Goal: Find specific page/section: Find specific page/section

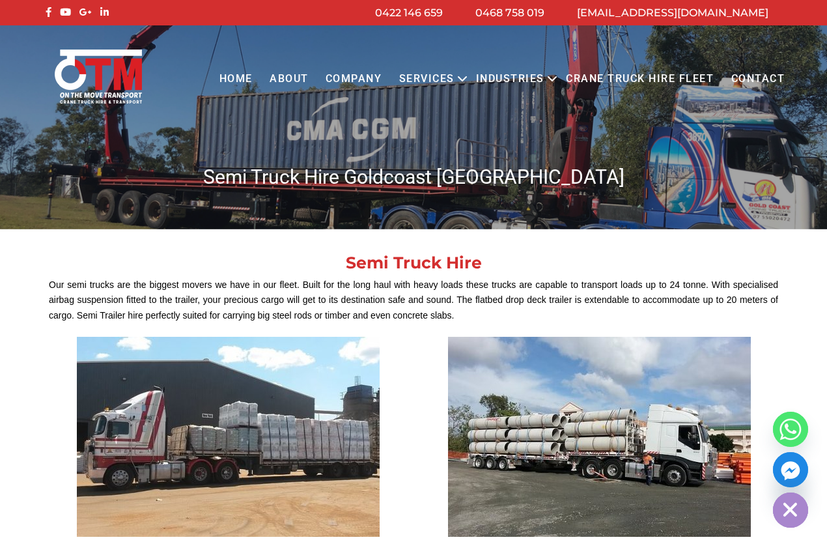
scroll to position [1153, 0]
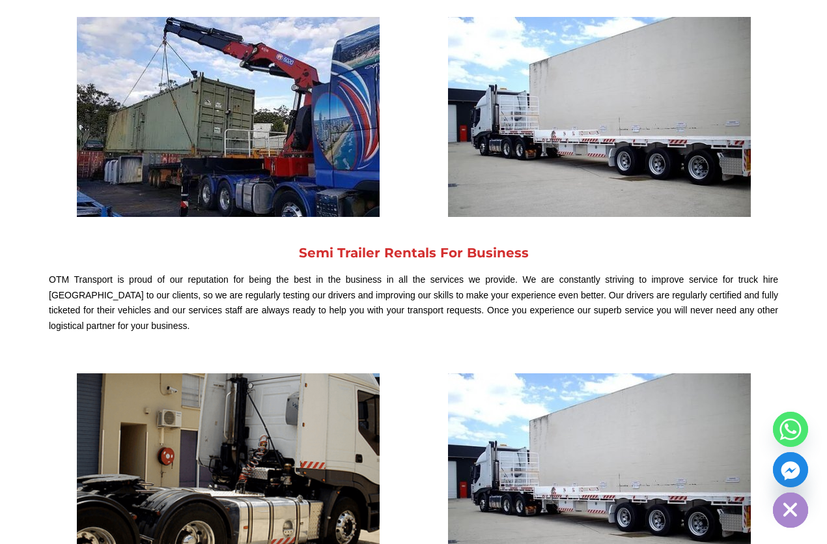
click at [461, 278] on p "OTM Transport is proud of our reputation for being the best in the business in …" at bounding box center [413, 303] width 729 height 62
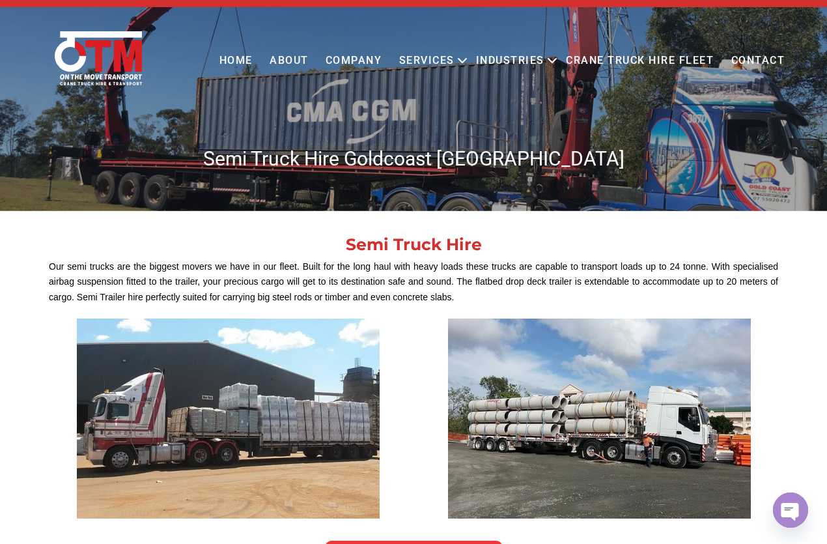
scroll to position [0, 0]
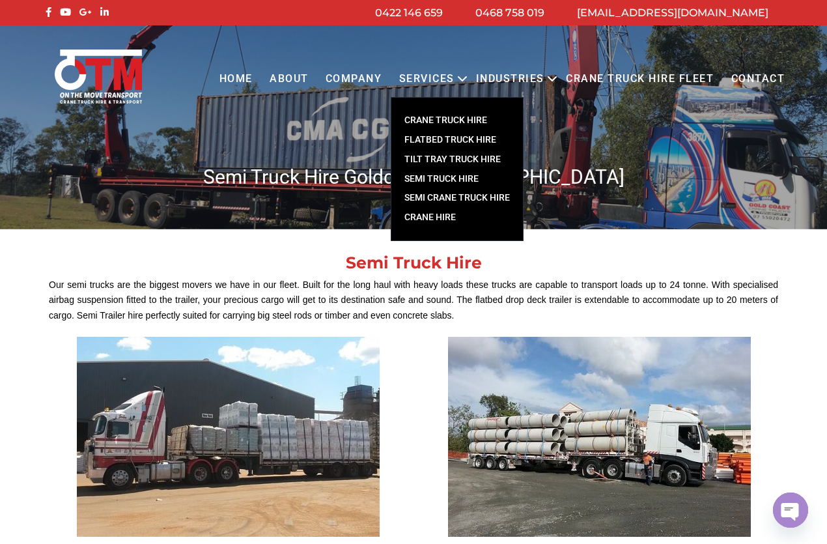
click at [447, 179] on link "SEMI TRUCK HIRE" at bounding box center [457, 179] width 132 height 20
